Goal: Information Seeking & Learning: Learn about a topic

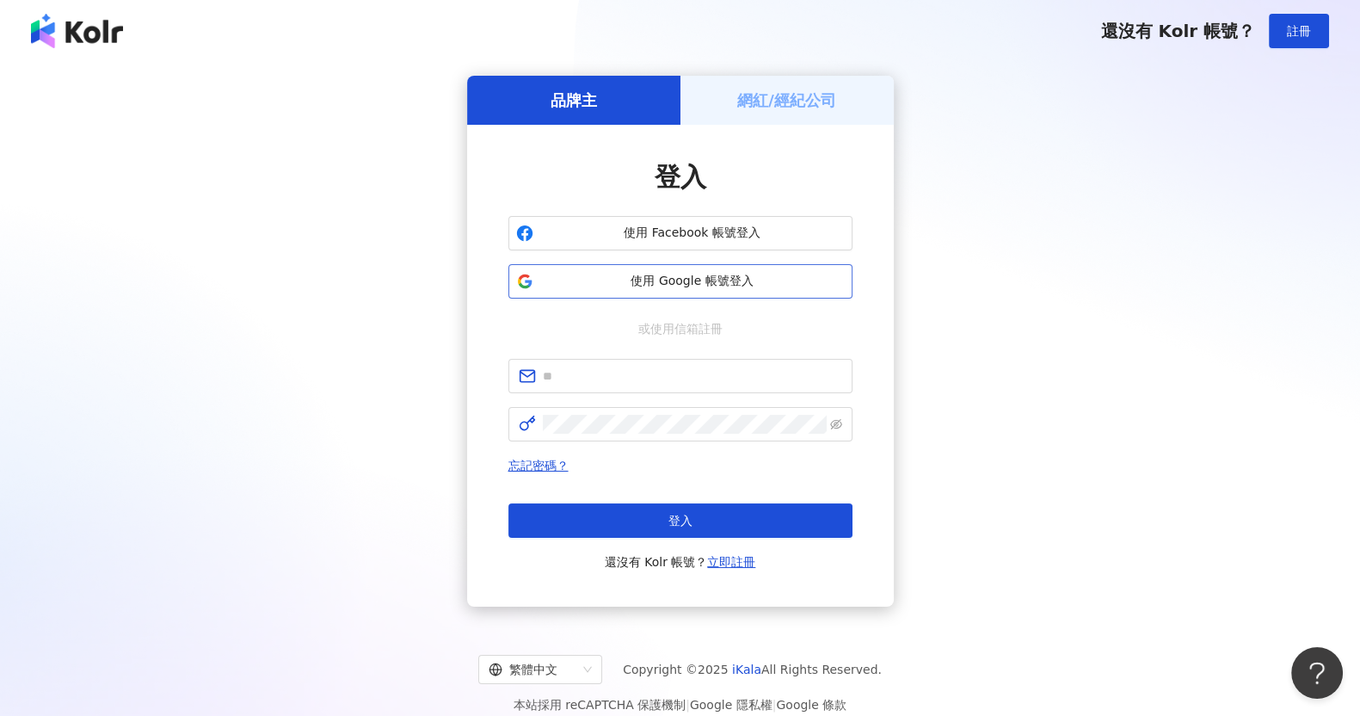
click at [632, 290] on button "使用 Google 帳號登入" at bounding box center [680, 281] width 344 height 34
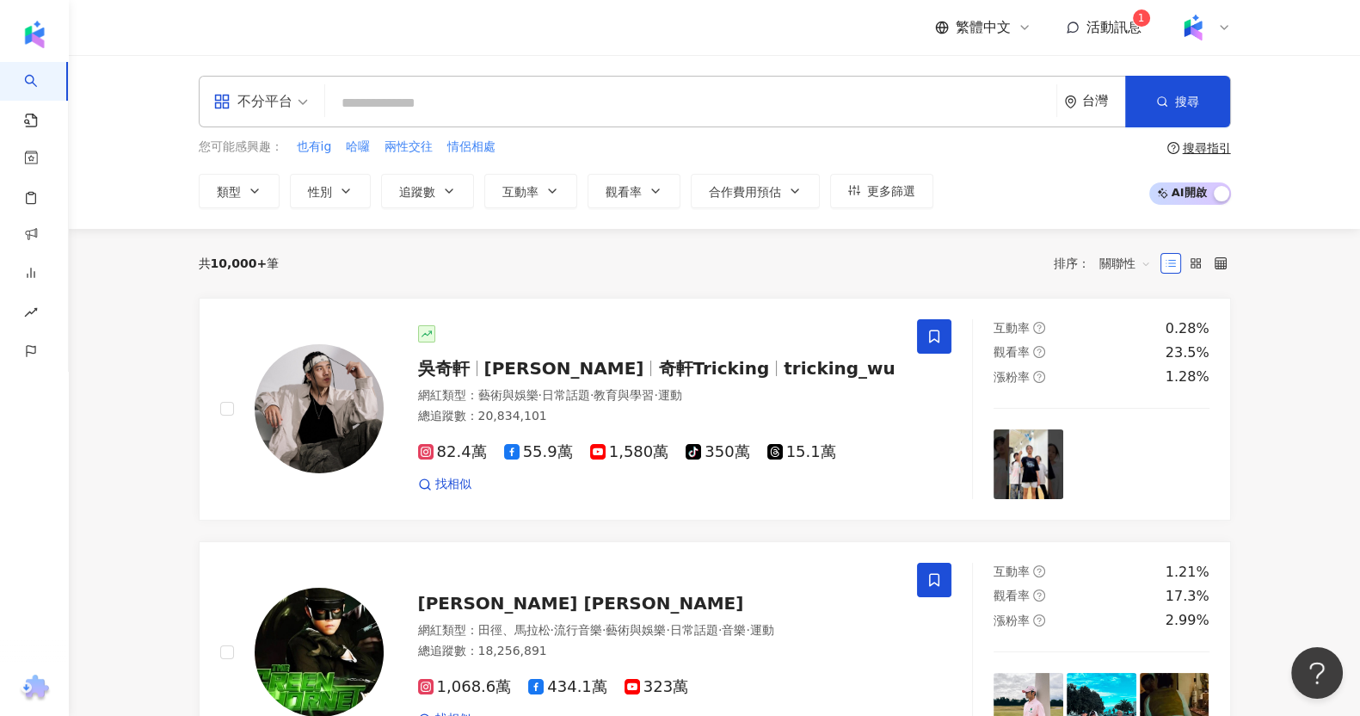
paste input "****"
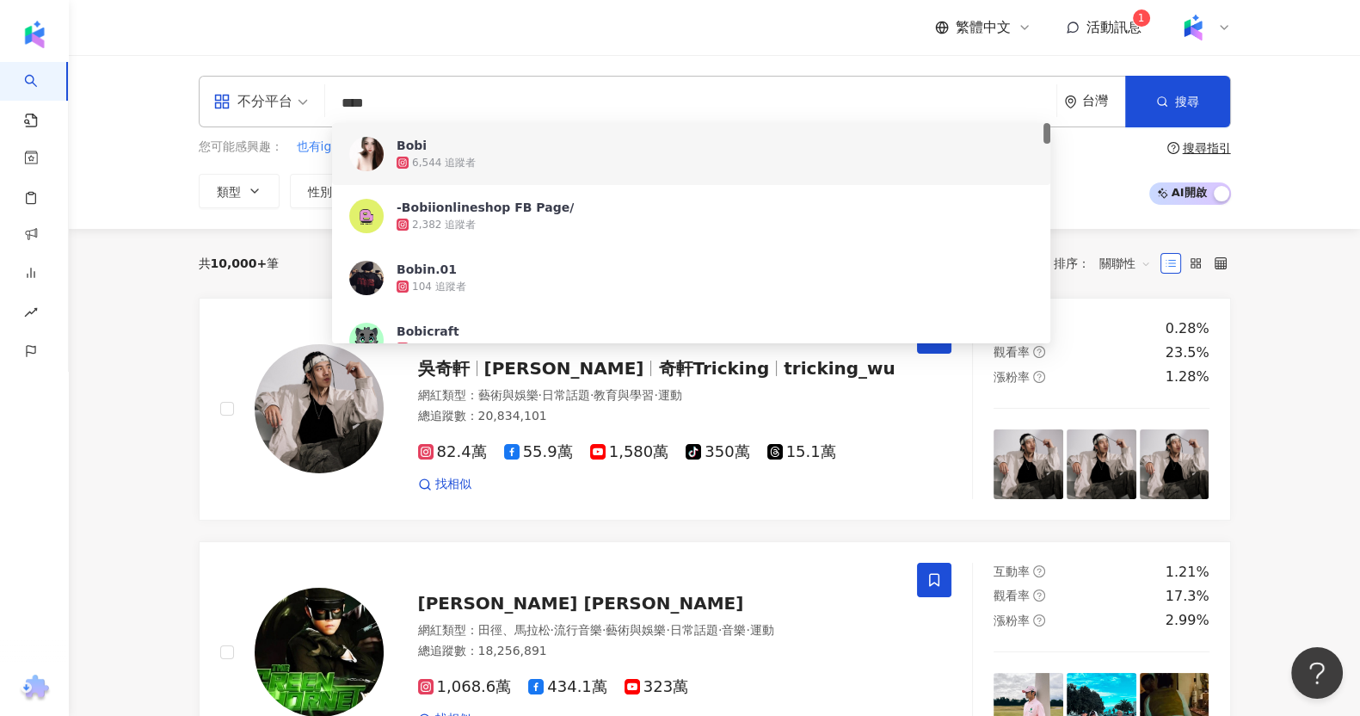
drag, startPoint x: 407, startPoint y: 116, endPoint x: 323, endPoint y: 100, distance: 85.9
click at [323, 100] on div "不分平台 **** 台灣 搜尋 5c00528c-17c6-4d3a-96ac-b30347955926 fa151ab8-6e58-42e4-b709-62…" at bounding box center [715, 102] width 1032 height 52
paste input "*********"
type input "**********"
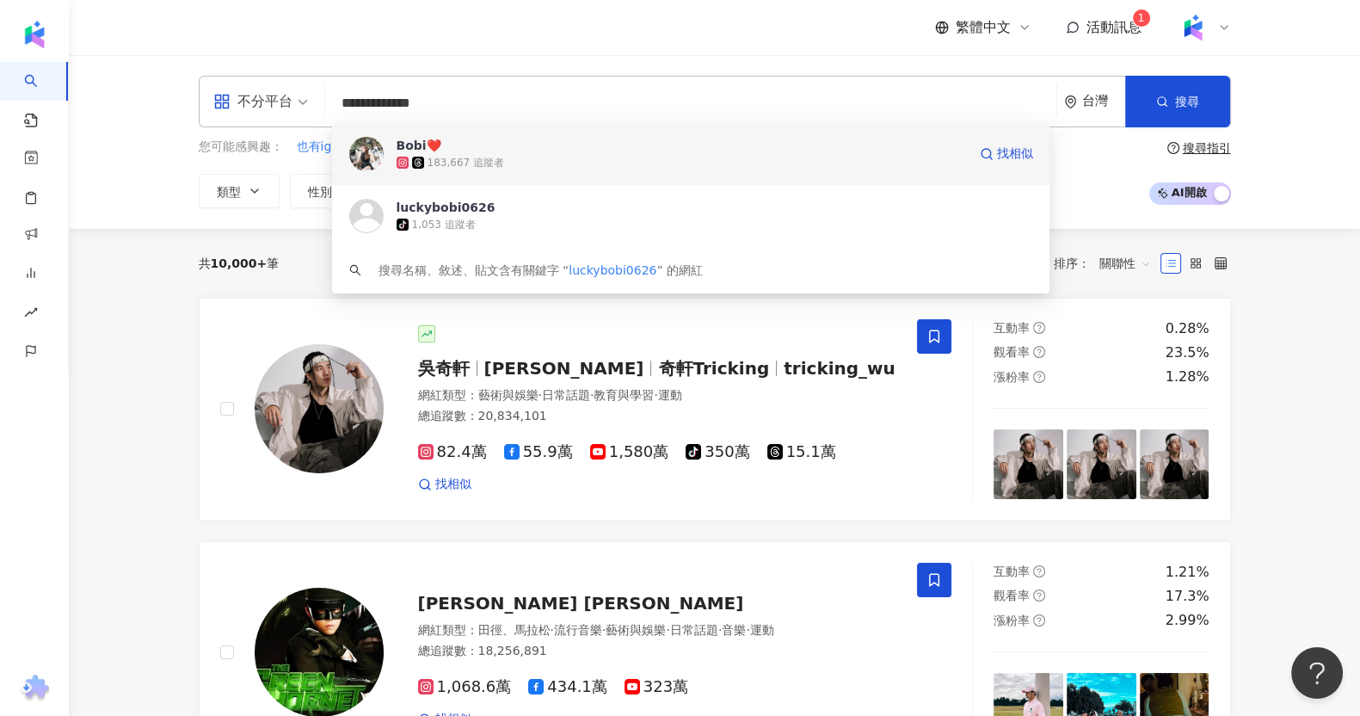
click at [477, 161] on div "183,667 追蹤者" at bounding box center [466, 163] width 77 height 15
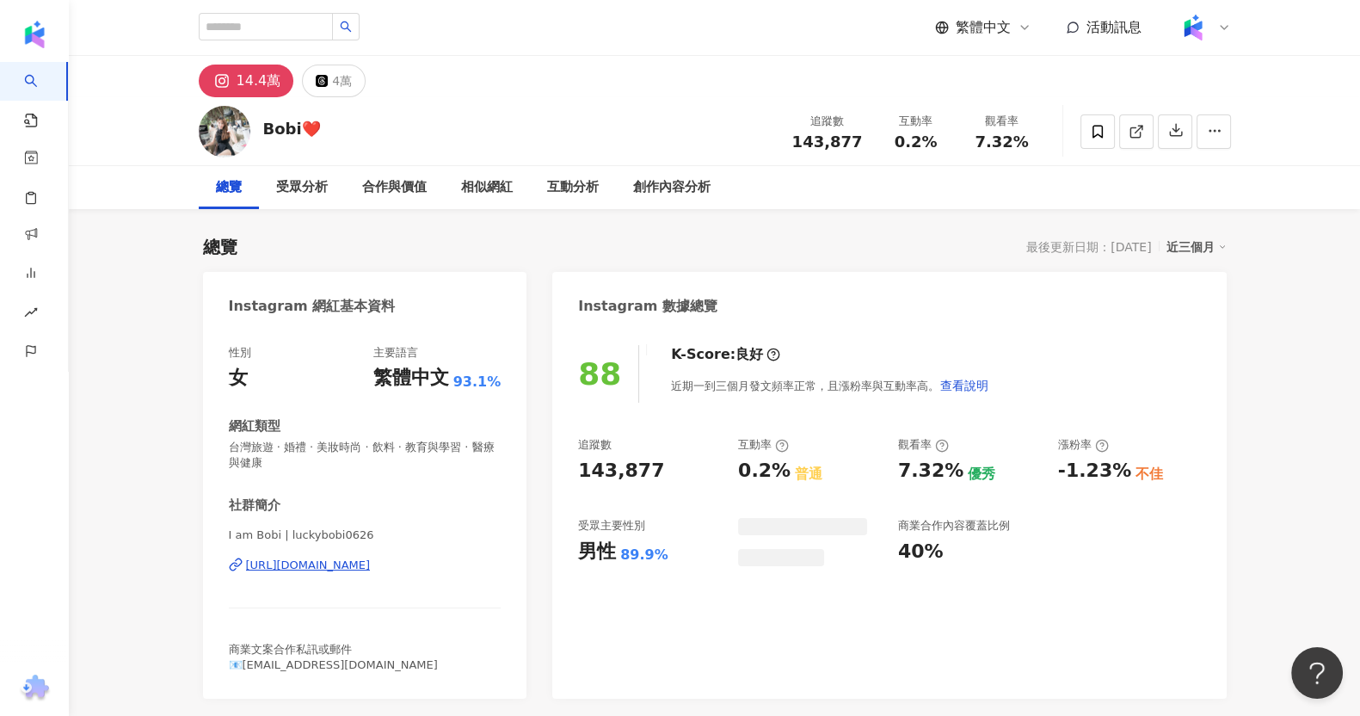
click at [813, 139] on span "143,877" at bounding box center [827, 141] width 71 height 18
drag, startPoint x: 791, startPoint y: 148, endPoint x: 883, endPoint y: 145, distance: 92.1
click at [883, 145] on div "追蹤數 143,877 互動率 0.2% 觀看率 7.32%" at bounding box center [913, 131] width 263 height 51
click at [836, 145] on span "143,877" at bounding box center [827, 141] width 71 height 18
click at [783, 149] on div "Bobi❤️ 追蹤數 143,877 互動率 0.2% 觀看率 7.32%" at bounding box center [714, 131] width 1101 height 68
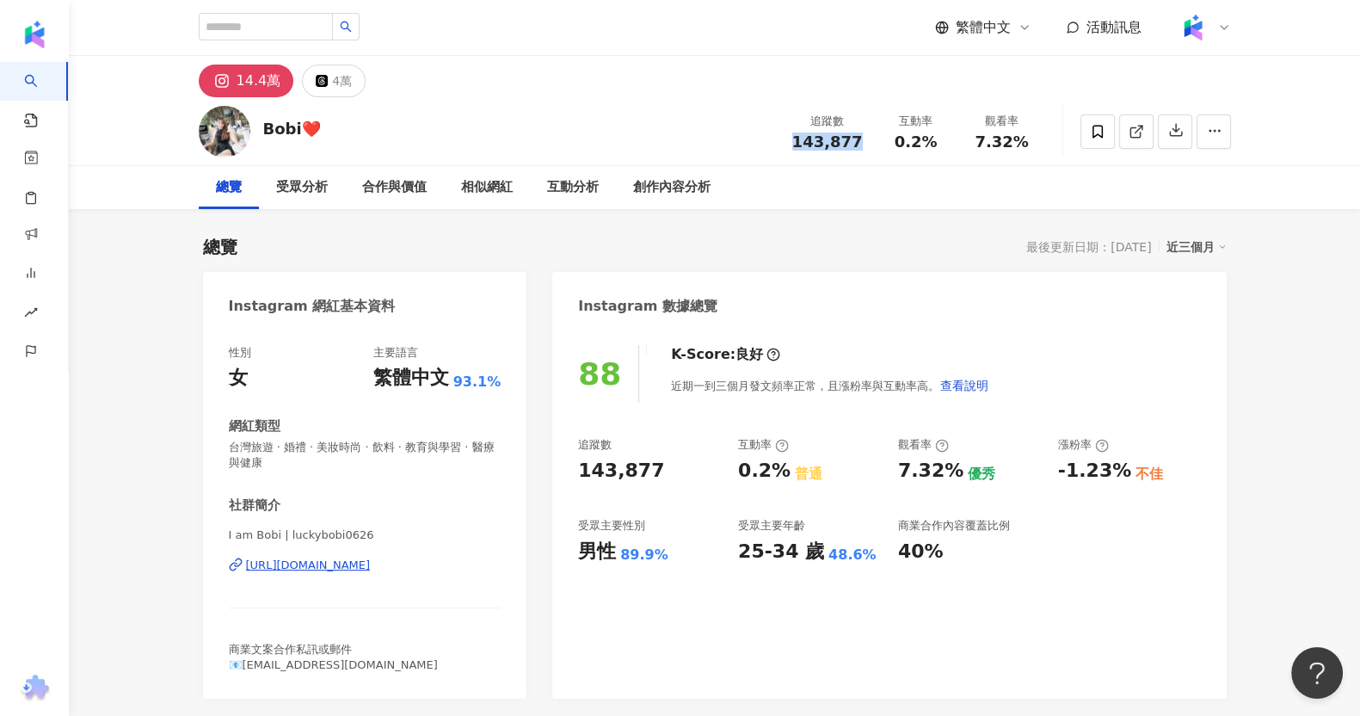
click at [865, 142] on div "追蹤數 143,877" at bounding box center [827, 131] width 91 height 37
drag, startPoint x: 898, startPoint y: 143, endPoint x: 940, endPoint y: 139, distance: 42.3
click at [940, 139] on div "0.2%" at bounding box center [915, 141] width 65 height 17
copy span "0.2%"
drag, startPoint x: 993, startPoint y: 146, endPoint x: 1038, endPoint y: 145, distance: 45.6
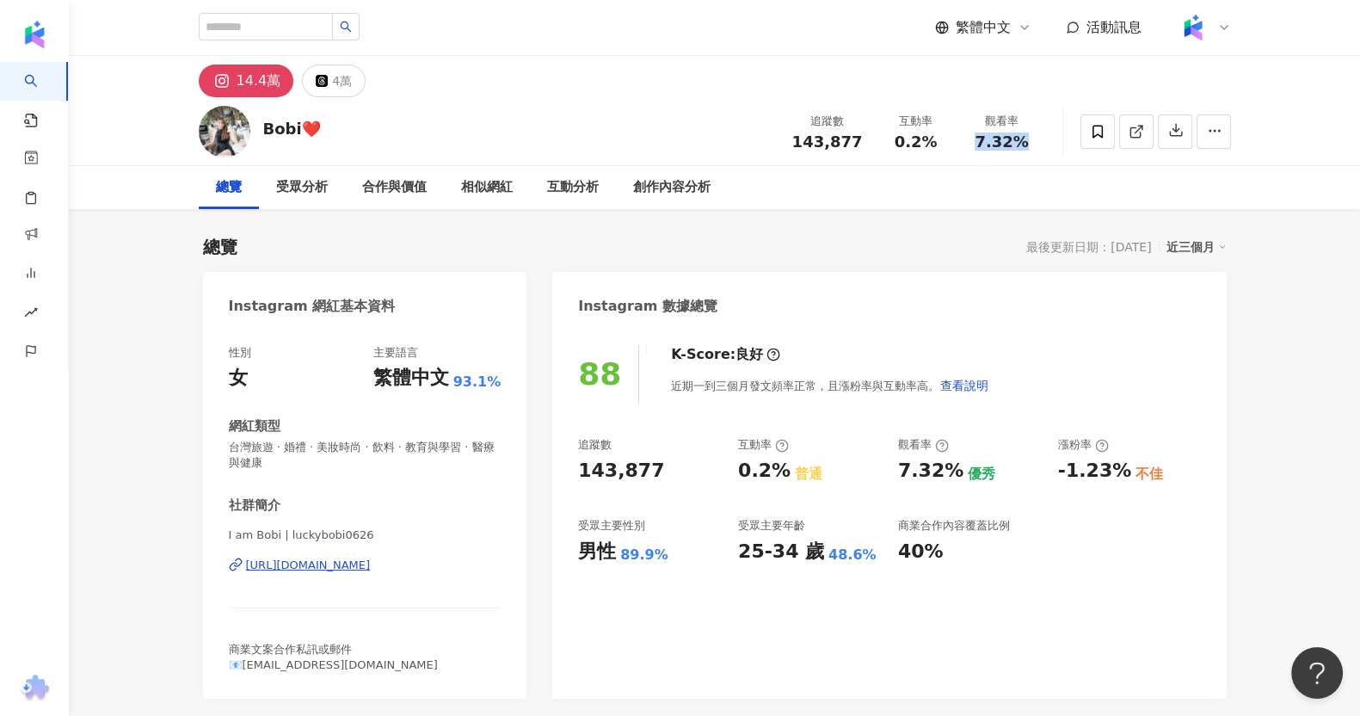
click at [1038, 145] on div "追蹤數 143,877 互動率 0.2% 觀看率 7.32%" at bounding box center [913, 131] width 263 height 51
copy span "7.32%"
drag, startPoint x: 1095, startPoint y: 474, endPoint x: 1122, endPoint y: 478, distance: 27.0
click at [1122, 478] on div "追蹤數 143,877 互動率 0.2% 普通 觀看率 7.32% 優秀 漲粉率 -1.23% 不佳 受眾主要性別 男性 89.9% 受眾主要年齡 25-34…" at bounding box center [889, 500] width 622 height 127
copy div "-1.23%"
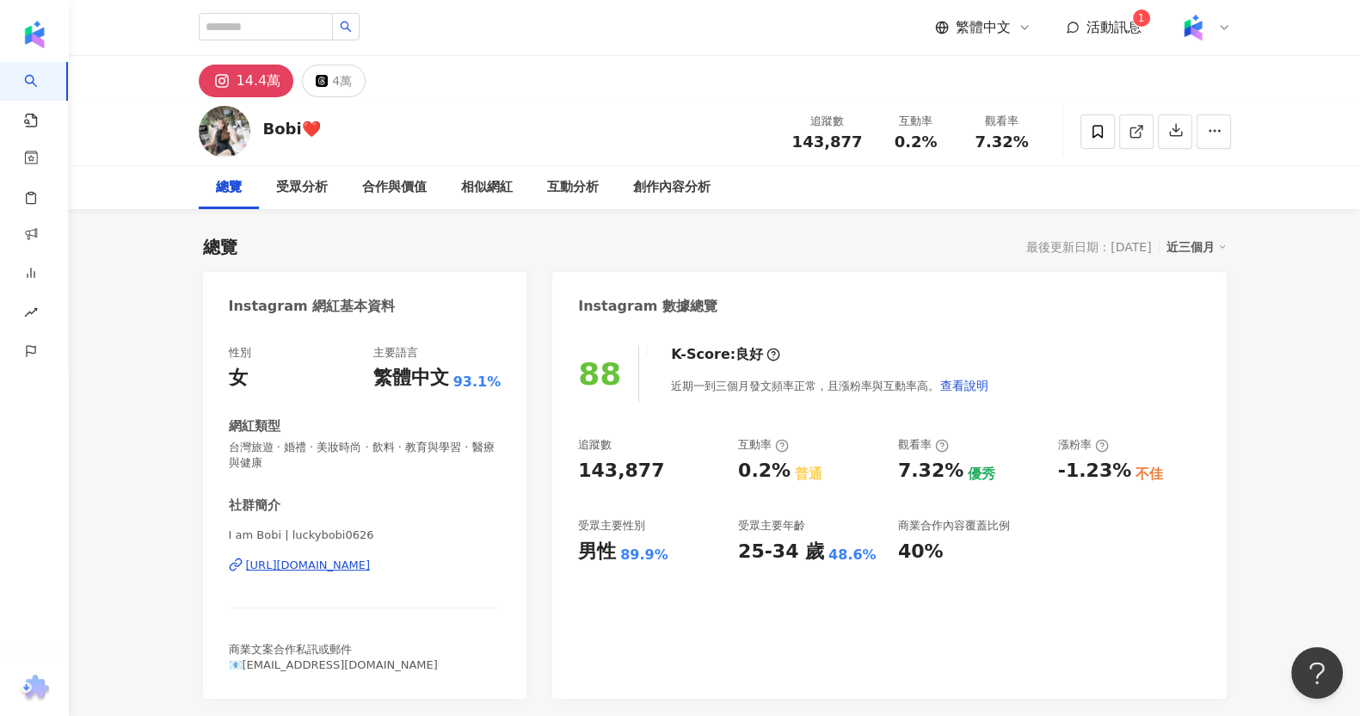
click at [1050, 438] on div "追蹤數 143,877 互動率 0.2% 普通 觀看率 7.32% 優秀 漲粉率 -1.23% 不佳 受眾主要性別 男性 89.9% 受眾主要年齡 25-34…" at bounding box center [889, 500] width 622 height 127
click at [987, 329] on div "88 K-Score : 良好 近期一到三個月發文頻率正常，且漲粉率與互動率高。 查看說明 追蹤數 143,877 互動率 0.2% 普通 觀看率 7.32%…" at bounding box center [889, 513] width 674 height 371
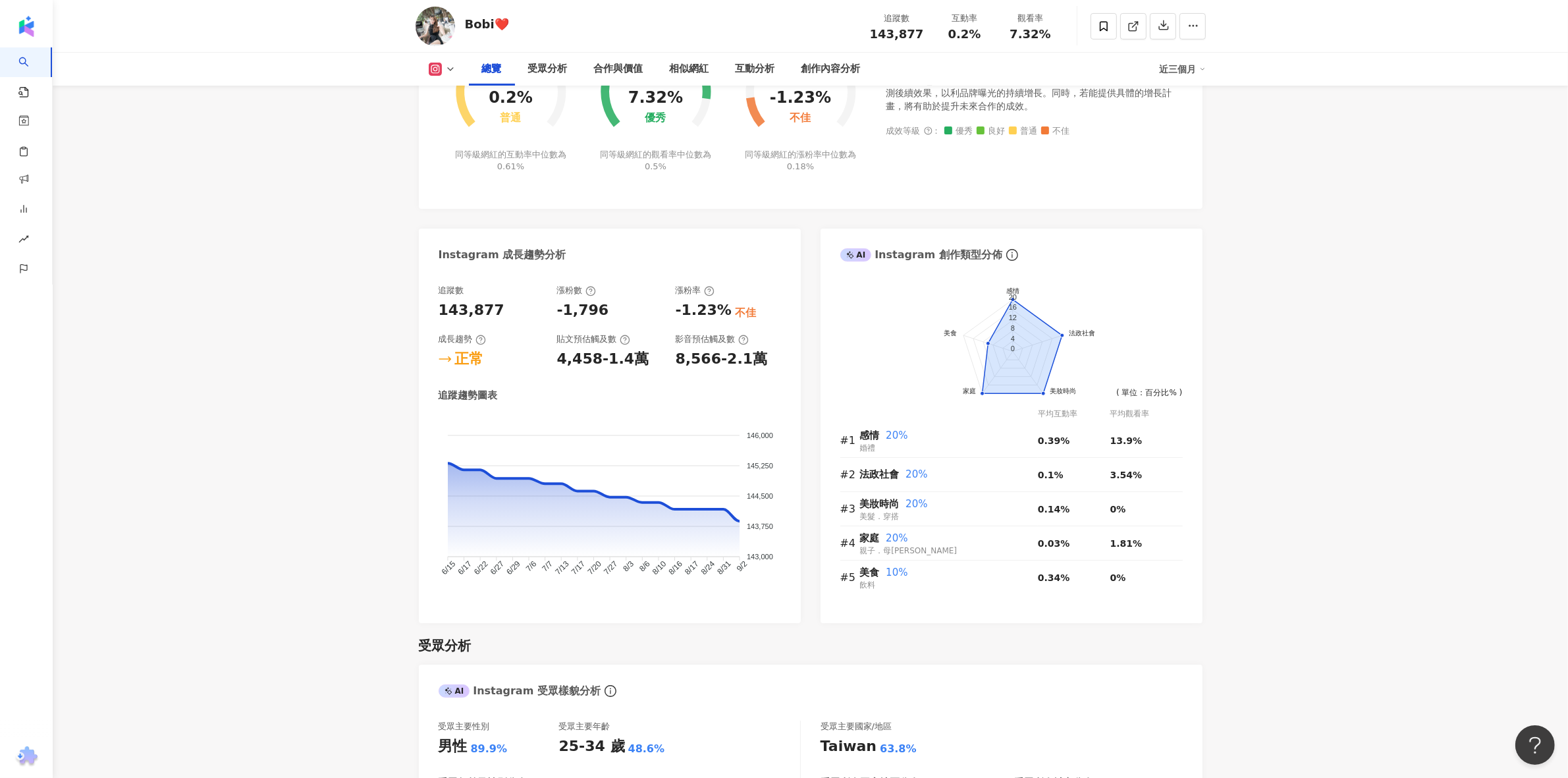
scroll to position [329, 0]
